Goal: Information Seeking & Learning: Compare options

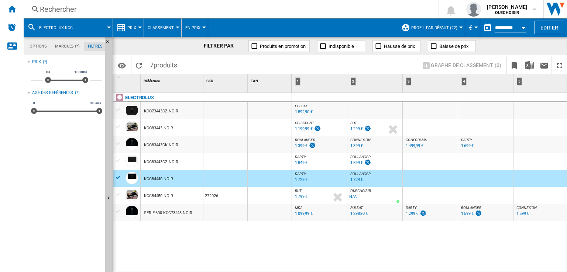
click at [101, 8] on div "Rechercher" at bounding box center [229, 9] width 379 height 10
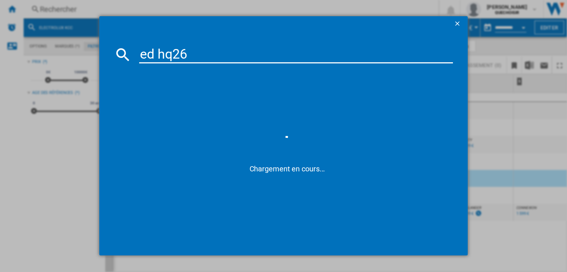
type input "ed hq26"
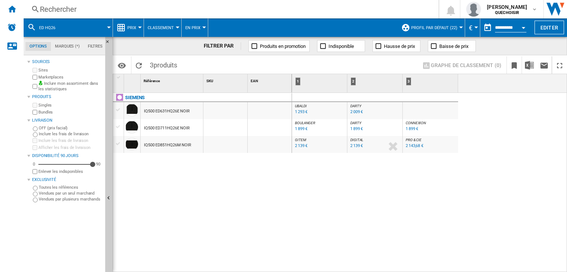
click at [358, 113] on div "2 009 €" at bounding box center [356, 112] width 13 height 5
click at [356, 124] on span "DARTY" at bounding box center [355, 123] width 11 height 4
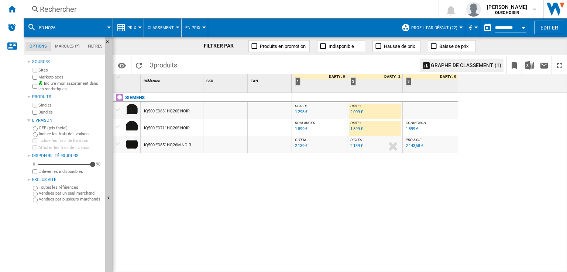
click at [306, 122] on span "BOULANGER" at bounding box center [305, 123] width 20 height 4
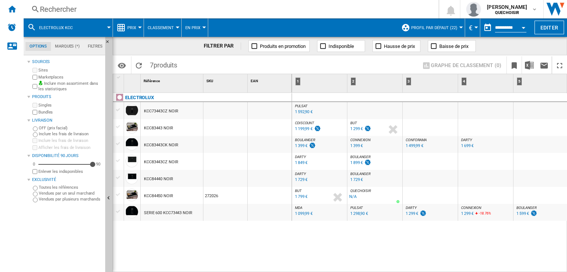
click at [220, 245] on div "ELECTROLUX KCC73443CZ NOIR KCC83443 NOIR KCC83443CK NOIR KCC83443CZ NOIR KCC844…" at bounding box center [202, 181] width 179 height 176
click at [153, 143] on div "KCC83443CK NOIR" at bounding box center [161, 145] width 34 height 17
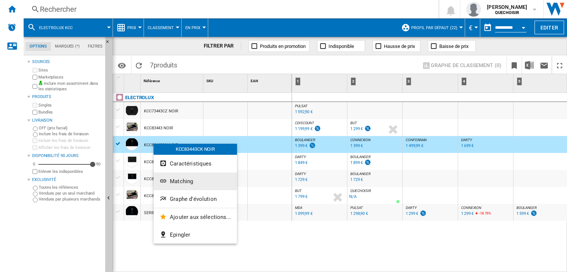
click at [183, 183] on span "Matching" at bounding box center [181, 181] width 23 height 7
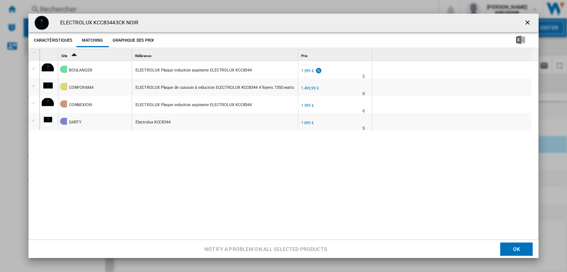
click at [525, 24] on ng-md-icon "getI18NText('BUTTONS.CLOSE_DIALOG')" at bounding box center [528, 23] width 9 height 9
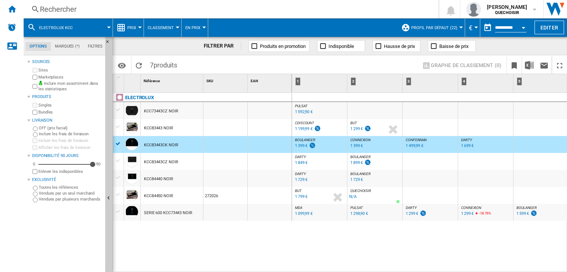
click at [301, 146] on div "1 399 €" at bounding box center [301, 146] width 13 height 5
click at [298, 165] on div "1 849 €" at bounding box center [301, 163] width 13 height 5
click at [253, 237] on div "ELECTROLUX KCC73443CZ NOIR KCC83443 NOIR KCC83443CK NOIR KCC83443CZ NOIR KCC844…" at bounding box center [202, 181] width 179 height 176
click at [297, 180] on div "1 729 €" at bounding box center [301, 179] width 13 height 5
click at [300, 180] on div "1 729 €" at bounding box center [301, 179] width 13 height 5
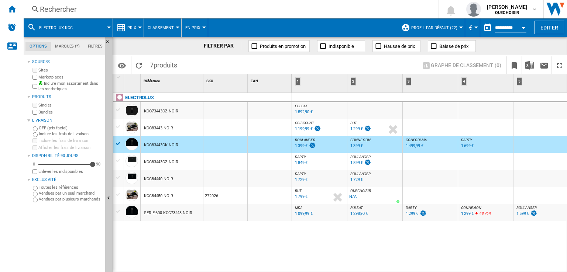
click at [352, 129] on div "1 299 €" at bounding box center [356, 129] width 13 height 5
click at [303, 128] on div "1 199,99 €" at bounding box center [304, 129] width 18 height 5
click at [298, 145] on div "1 399 €" at bounding box center [301, 146] width 13 height 5
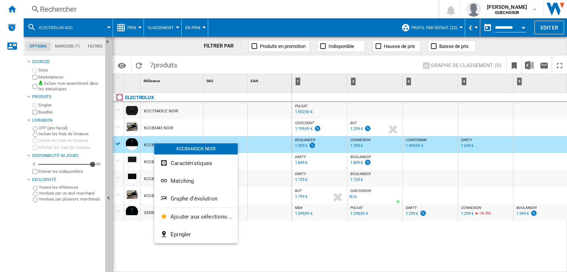
click at [180, 180] on span "Matching" at bounding box center [181, 181] width 23 height 7
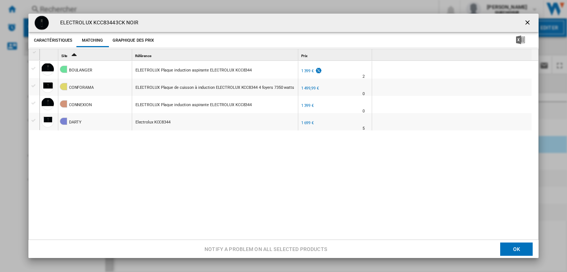
click at [35, 52] on div "Product popup" at bounding box center [35, 52] width 6 height 5
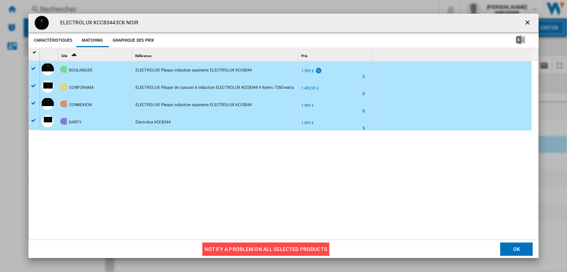
click at [226, 248] on button "Notify a problem on all selected products" at bounding box center [265, 249] width 127 height 13
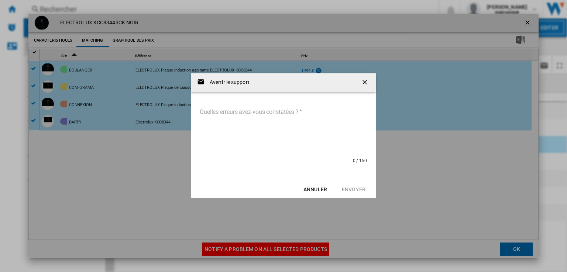
click at [230, 126] on textarea "Quelles erreurs avez-vous constatées ?" at bounding box center [283, 132] width 168 height 50
paste textarea "**********"
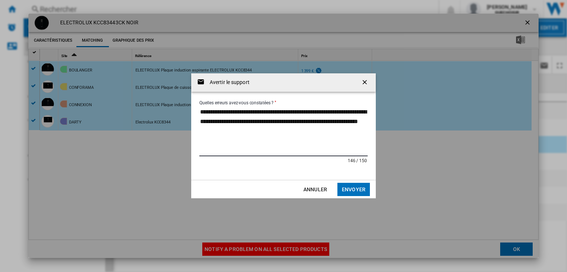
click at [265, 113] on textarea "**********" at bounding box center [283, 132] width 168 height 50
click at [259, 111] on textarea "**********" at bounding box center [283, 132] width 168 height 50
paste textarea "********"
click at [327, 134] on textarea "**********" at bounding box center [283, 132] width 168 height 50
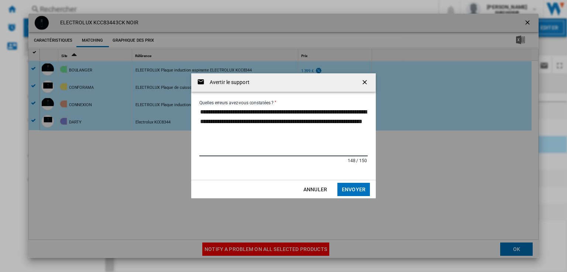
type textarea "**********"
click at [345, 187] on button "Envoyer" at bounding box center [353, 189] width 32 height 13
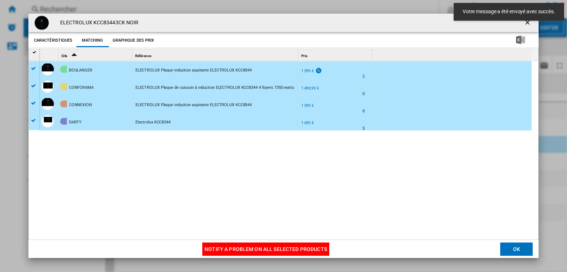
click at [525, 21] on md-toast "Votre message a été envoyé avec succès." at bounding box center [509, 12] width 116 height 24
click at [524, 23] on md-toast "Votre message a été envoyé avec succès." at bounding box center [509, 12] width 116 height 24
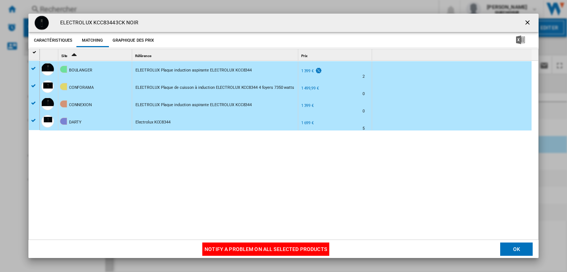
click at [524, 24] on ng-md-icon "getI18NText('BUTTONS.CLOSE_DIALOG')" at bounding box center [528, 23] width 9 height 9
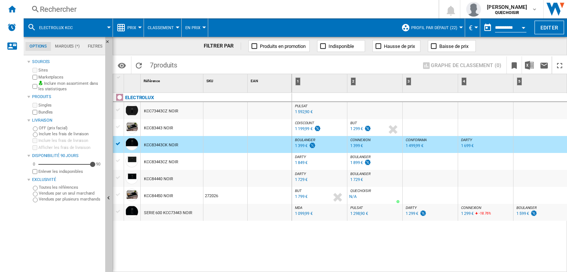
click at [354, 130] on div "1 299 €" at bounding box center [356, 129] width 13 height 5
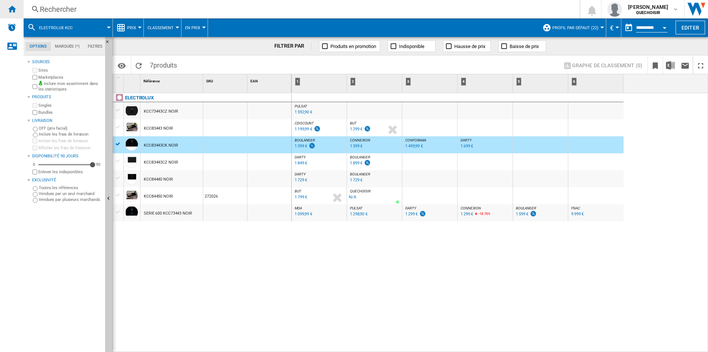
click at [10, 13] on ng-md-icon "Accueil" at bounding box center [11, 8] width 9 height 9
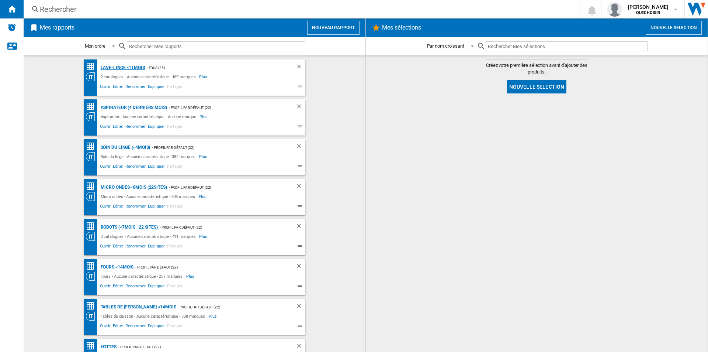
click at [119, 68] on div "Lave-linge <11mois" at bounding box center [122, 67] width 46 height 9
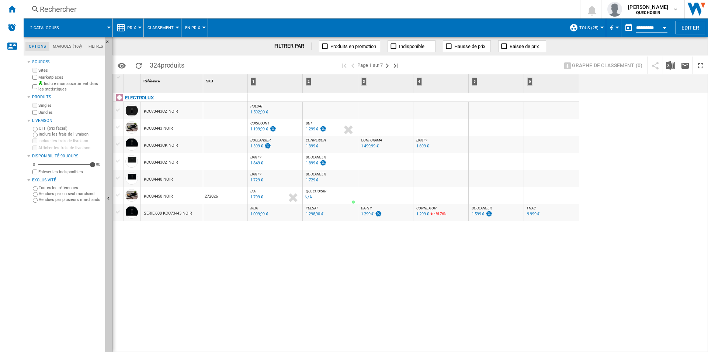
click at [93, 48] on md-tab-item "Filtres" at bounding box center [95, 46] width 21 height 9
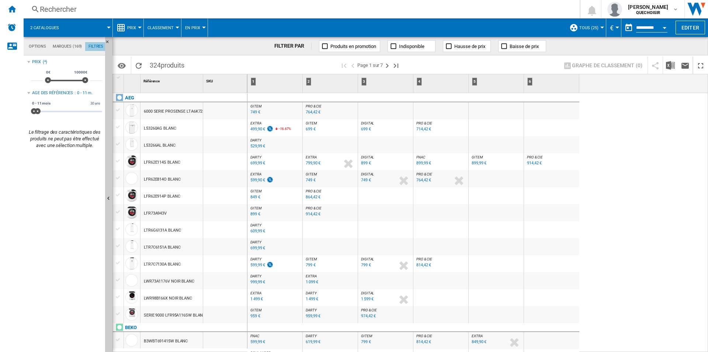
scroll to position [48, 0]
click at [38, 110] on span at bounding box center [38, 111] width 6 height 6
click at [35, 112] on span at bounding box center [35, 111] width 6 height 6
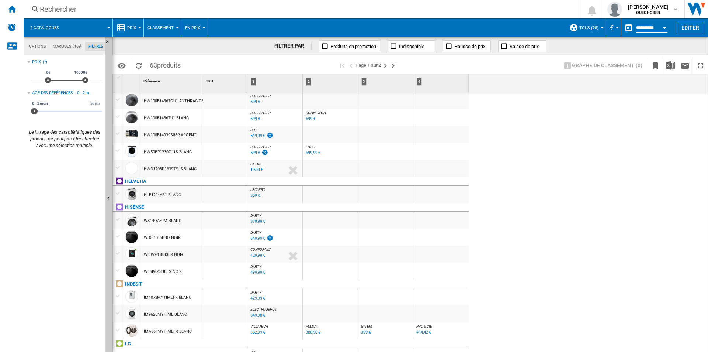
scroll to position [741, 0]
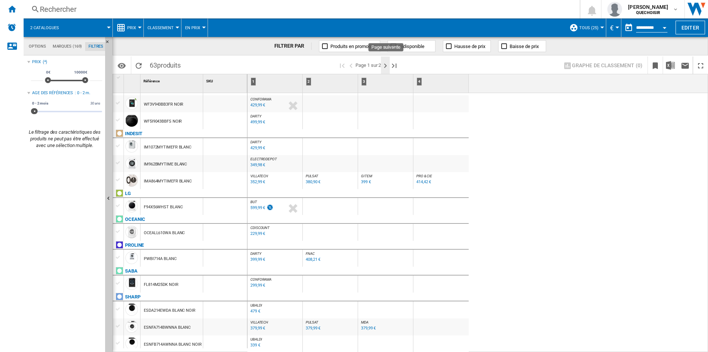
click at [388, 66] on ng-md-icon "Page suivante" at bounding box center [385, 65] width 9 height 9
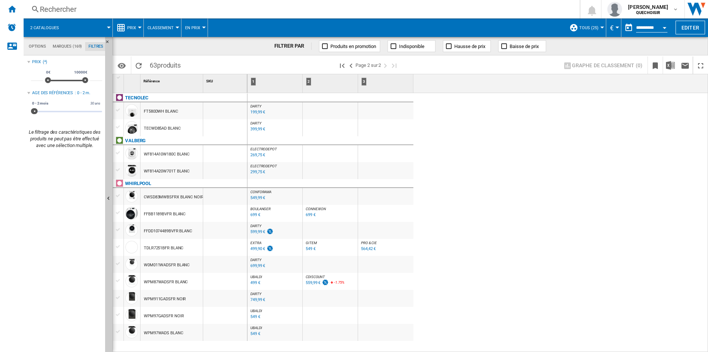
click at [252, 259] on span "DARTY" at bounding box center [256, 260] width 11 height 4
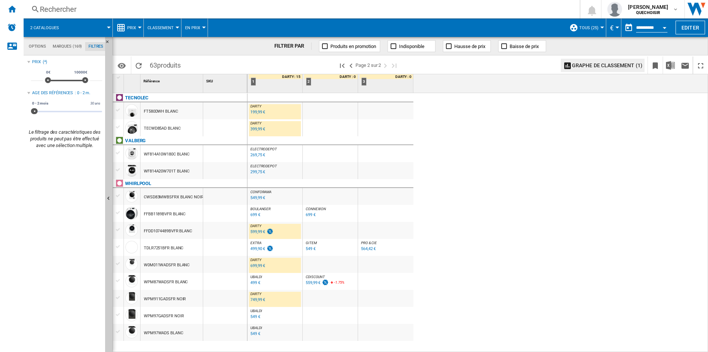
click at [257, 231] on div "599,99 €" at bounding box center [258, 231] width 15 height 5
